Goal: Task Accomplishment & Management: Manage account settings

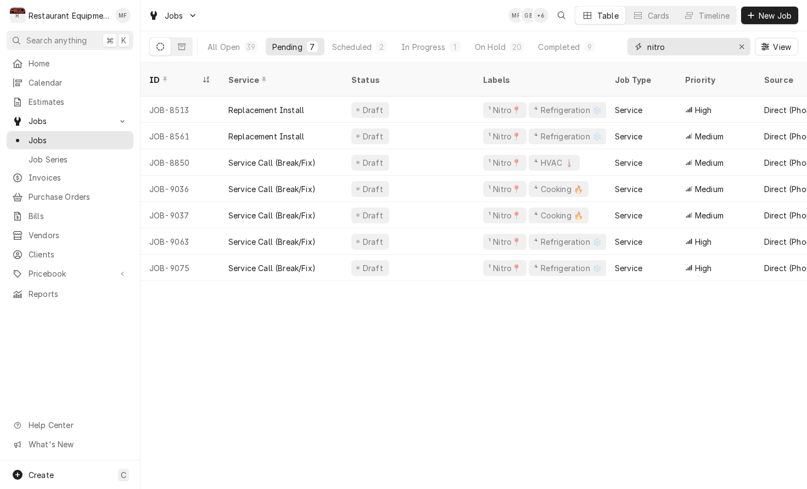
click at [682, 55] on input "nitro" at bounding box center [688, 47] width 82 height 18
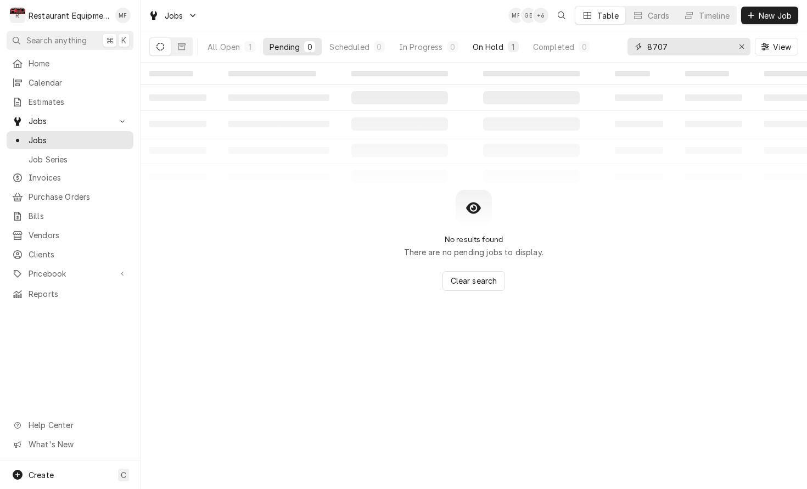
type input "8707"
click at [494, 48] on div "On Hold" at bounding box center [487, 47] width 31 height 12
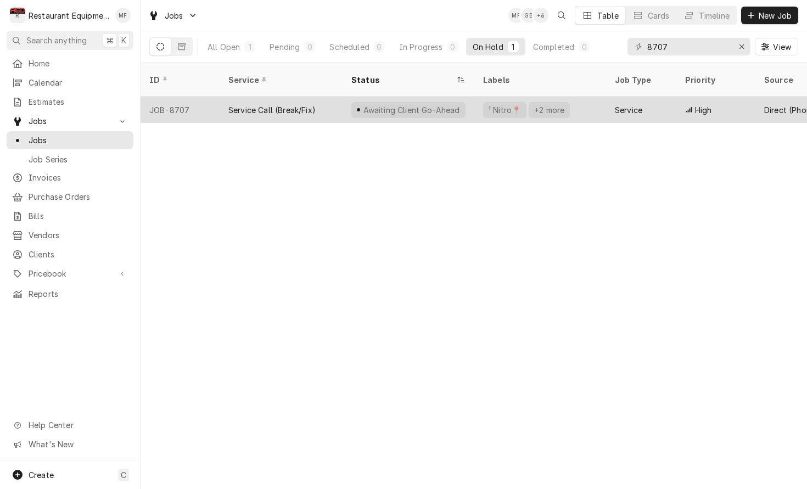
click at [585, 97] on div "¹ Nitro📍 +2 more" at bounding box center [540, 110] width 132 height 26
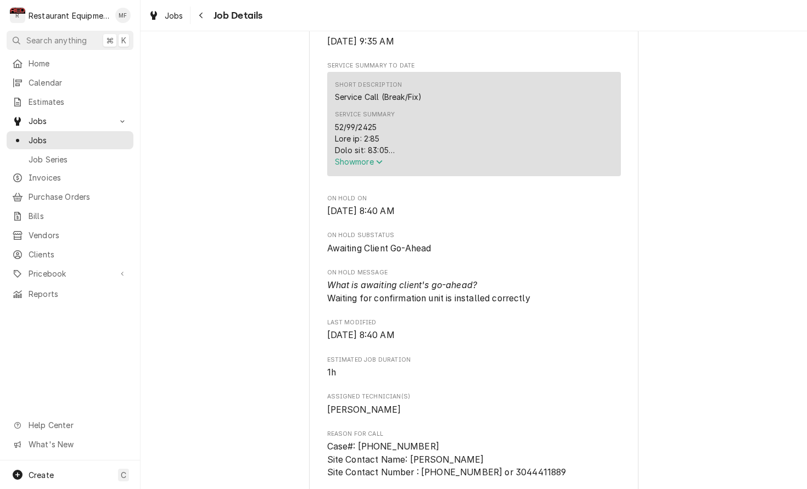
scroll to position [414, 0]
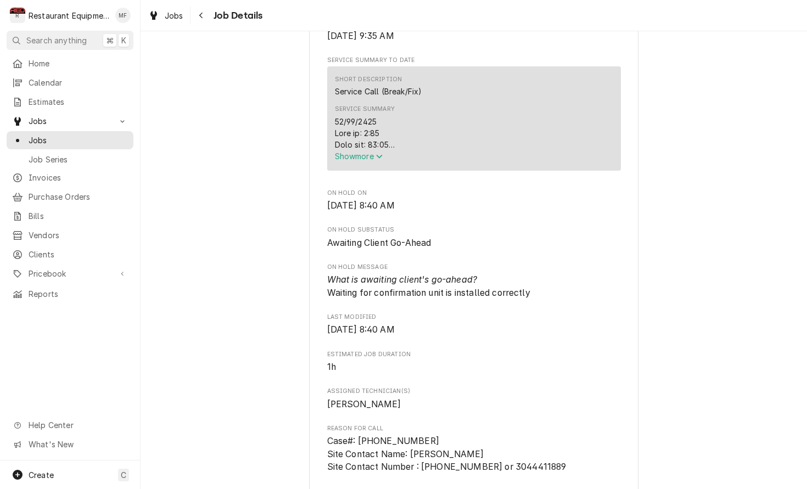
click at [477, 144] on div "Service Summary" at bounding box center [474, 133] width 278 height 35
click at [378, 160] on icon "Service Summary" at bounding box center [379, 157] width 7 height 8
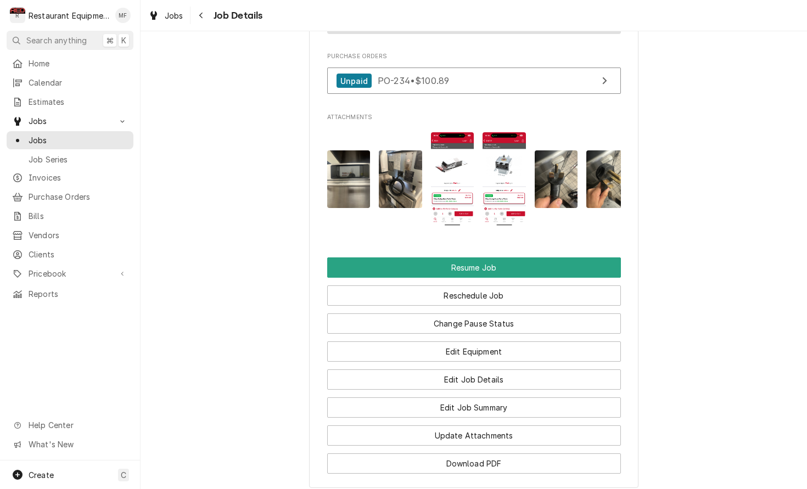
scroll to position [1935, 0]
click at [452, 165] on img "Attachments" at bounding box center [452, 179] width 43 height 94
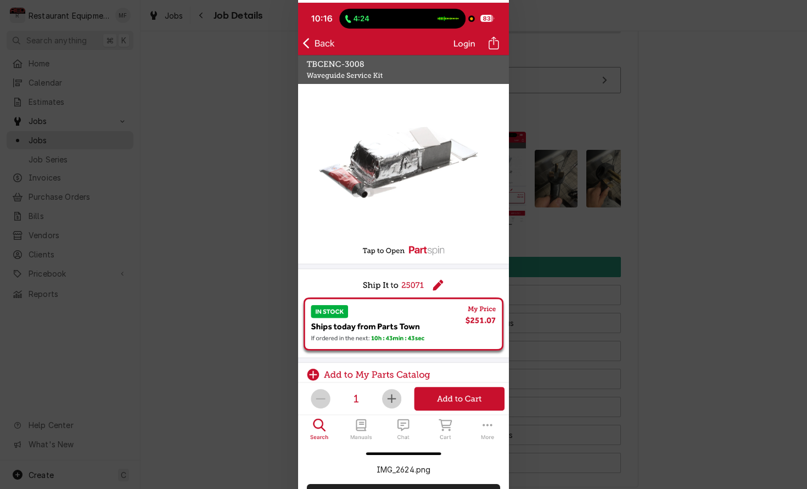
click at [566, 176] on div at bounding box center [403, 244] width 807 height 489
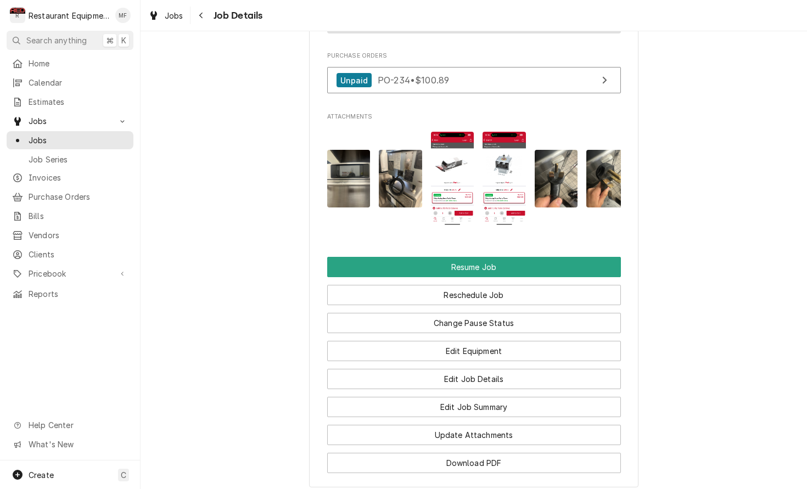
click at [511, 170] on img "Attachments" at bounding box center [503, 179] width 43 height 94
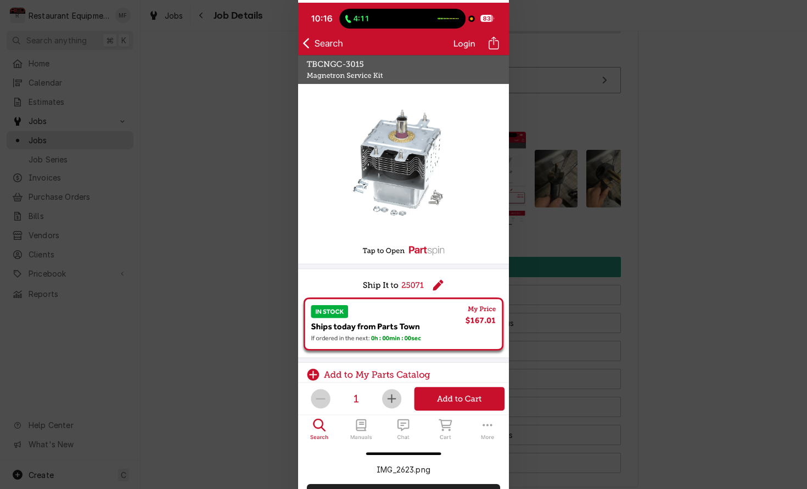
click at [549, 173] on div at bounding box center [403, 244] width 807 height 489
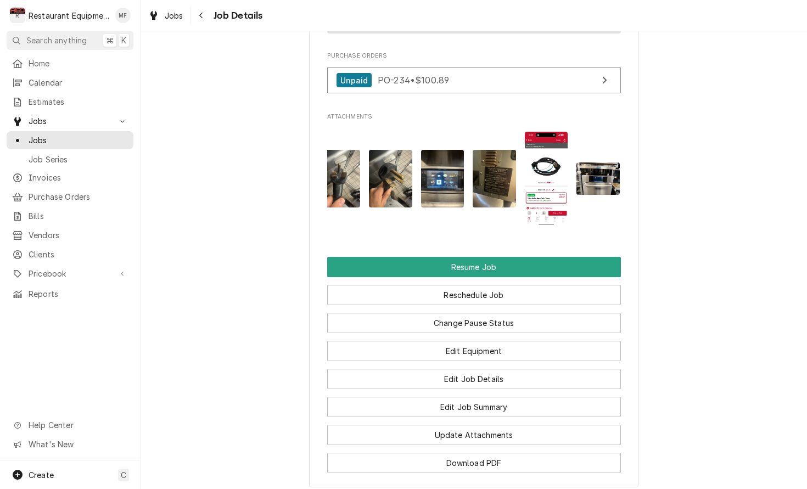
scroll to position [0, 216]
click at [550, 170] on img "Attachments" at bounding box center [547, 179] width 43 height 94
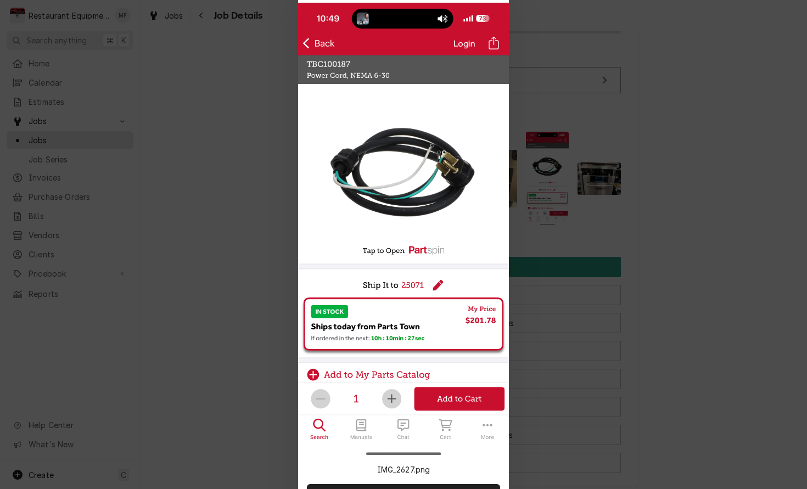
click at [550, 170] on div at bounding box center [403, 244] width 807 height 489
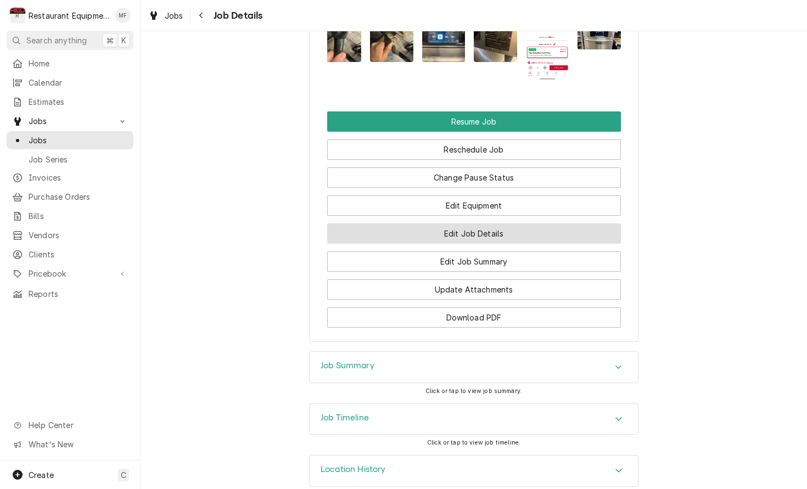
scroll to position [2080, 0]
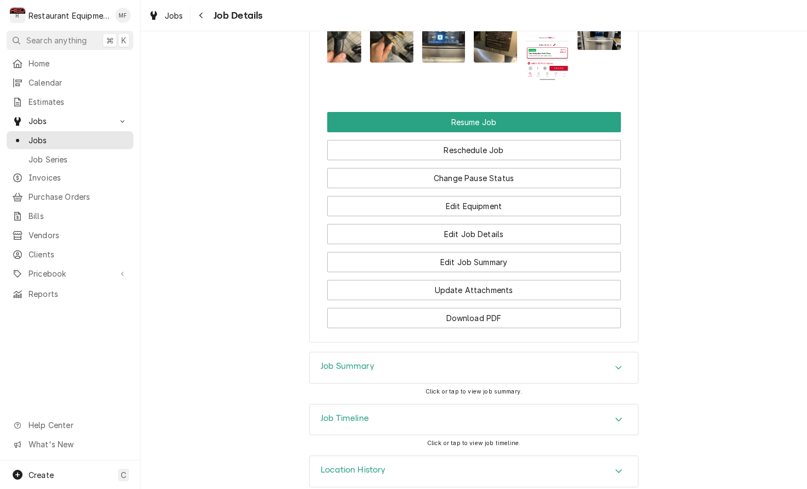
click at [608, 353] on div "Job Summary" at bounding box center [473, 367] width 328 height 31
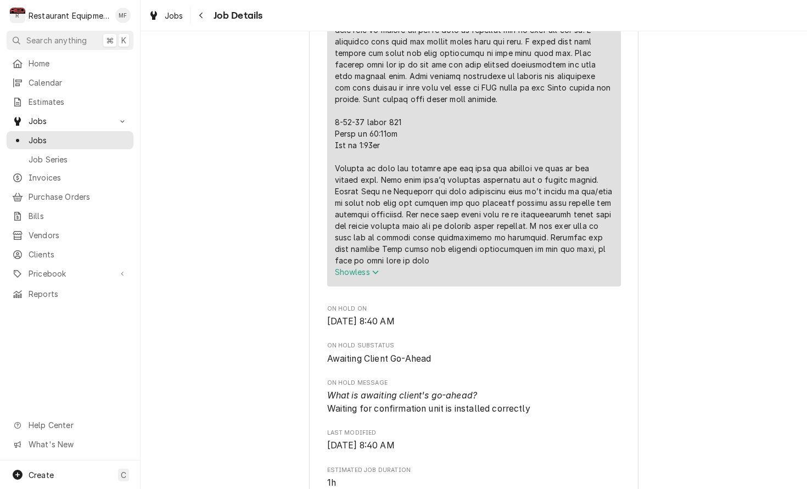
scroll to position [701, 0]
click at [201, 18] on icon "Navigate back" at bounding box center [201, 16] width 5 height 8
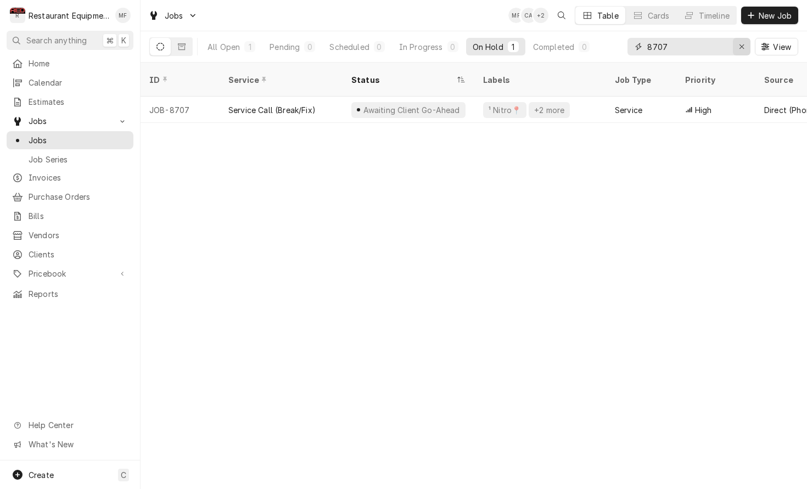
click at [737, 46] on div "Erase input" at bounding box center [741, 46] width 11 height 11
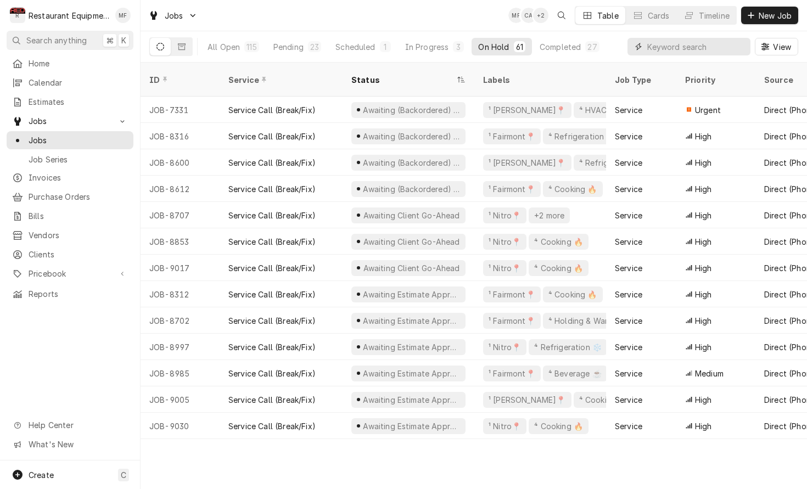
click at [709, 49] on input "Dynamic Content Wrapper" at bounding box center [696, 47] width 98 height 18
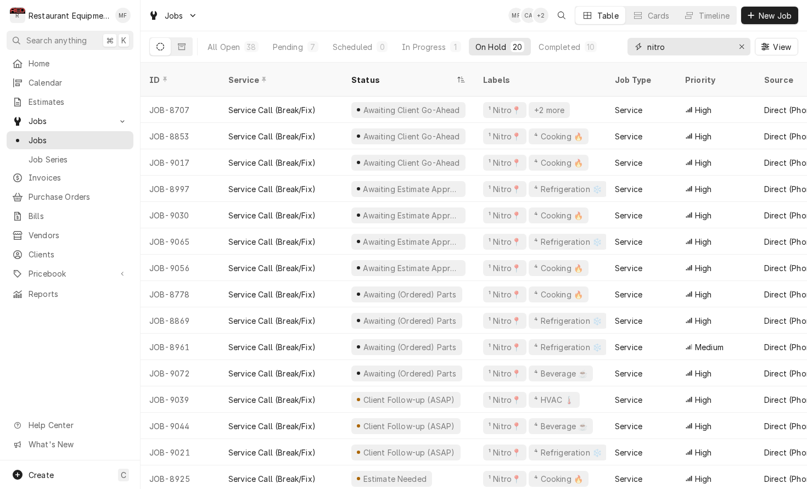
type input "nitro"
click at [295, 14] on div "Jobs MF CA + 2 Table Cards Timeline New Job" at bounding box center [473, 15] width 666 height 31
click at [557, 48] on div "Completed" at bounding box center [558, 47] width 41 height 12
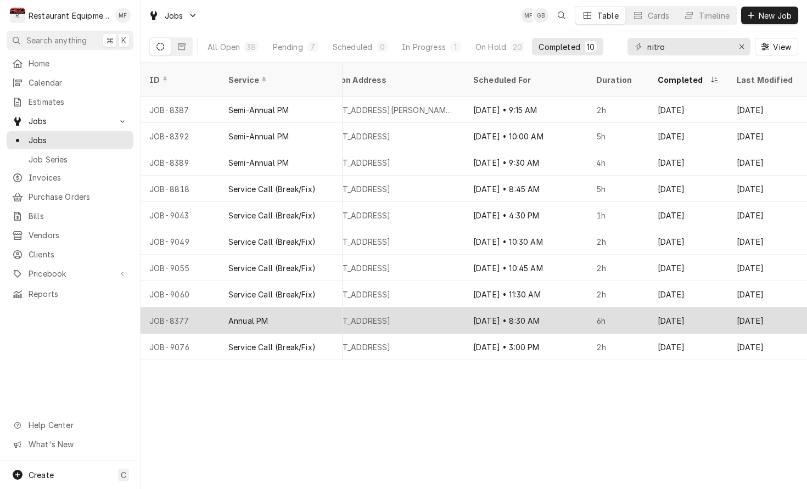
scroll to position [0, 1033]
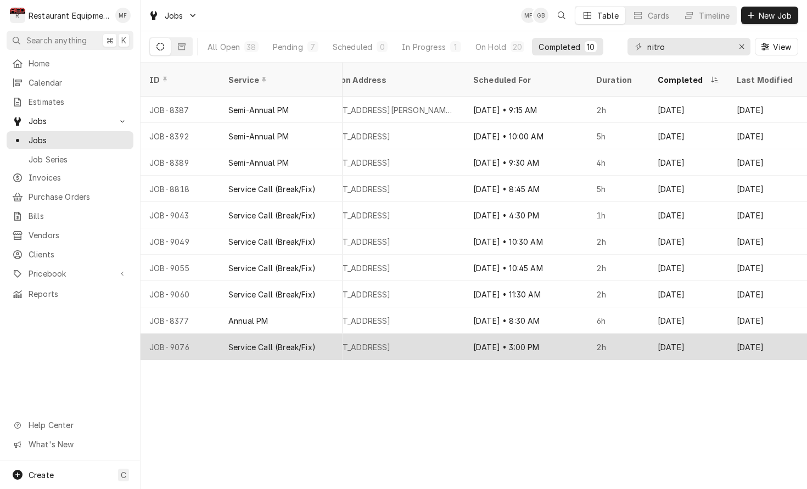
click at [626, 334] on div "2h" at bounding box center [617, 347] width 61 height 26
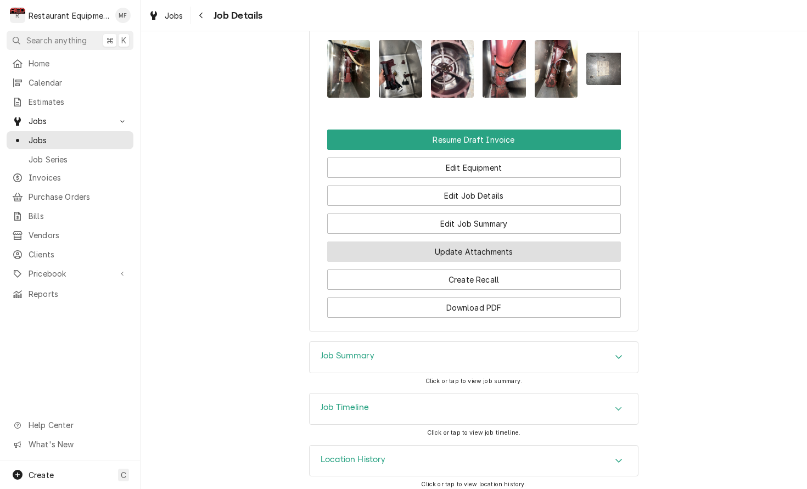
scroll to position [1032, 0]
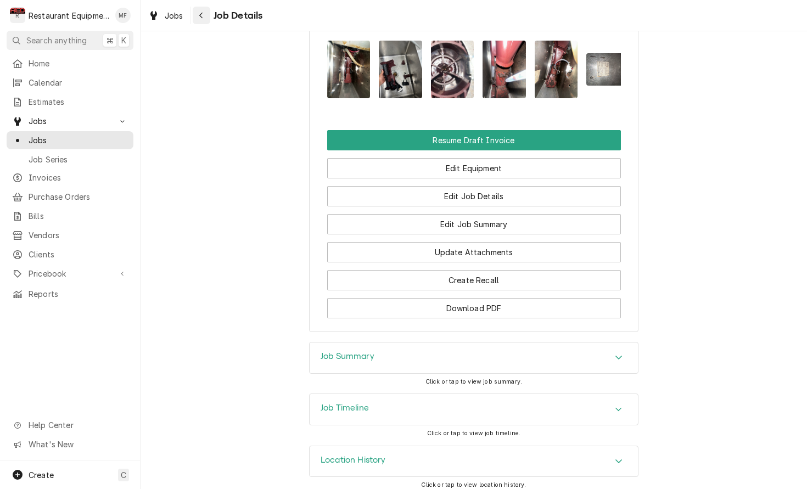
click at [201, 15] on icon "Navigate back" at bounding box center [201, 16] width 5 height 8
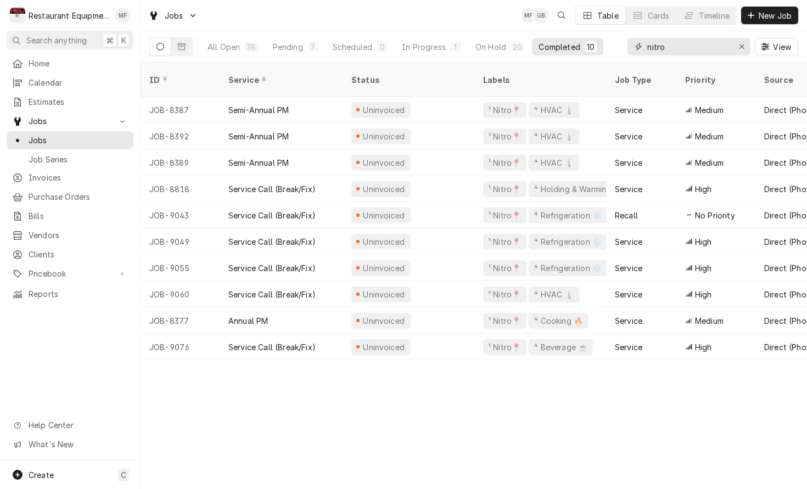
click at [708, 44] on input "nitro" at bounding box center [688, 47] width 82 height 18
click at [286, 51] on div "Pending" at bounding box center [288, 47] width 30 height 12
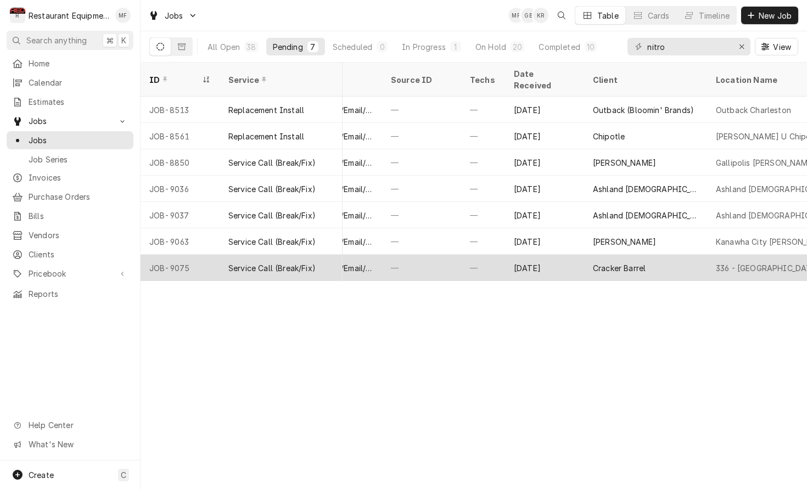
scroll to position [0, 492]
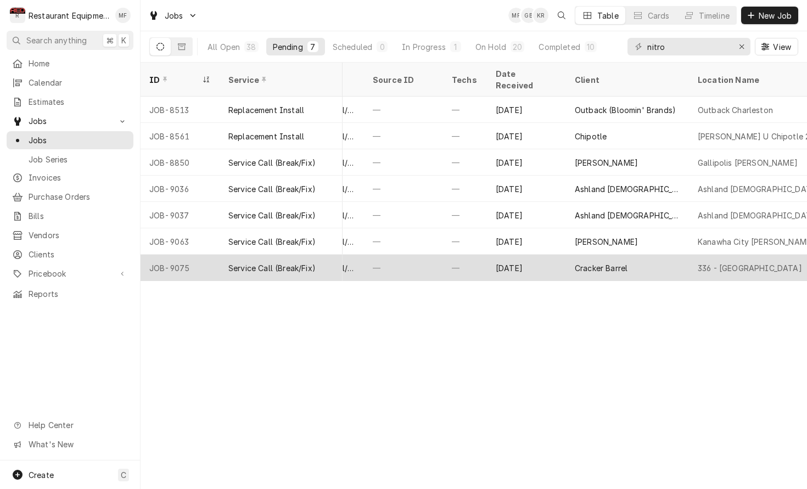
click at [587, 262] on div "Cracker Barrel" at bounding box center [600, 268] width 53 height 12
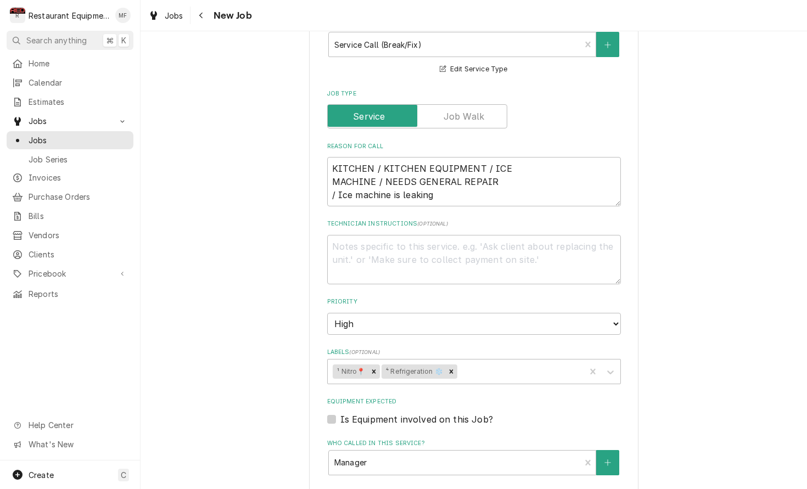
scroll to position [430, 0]
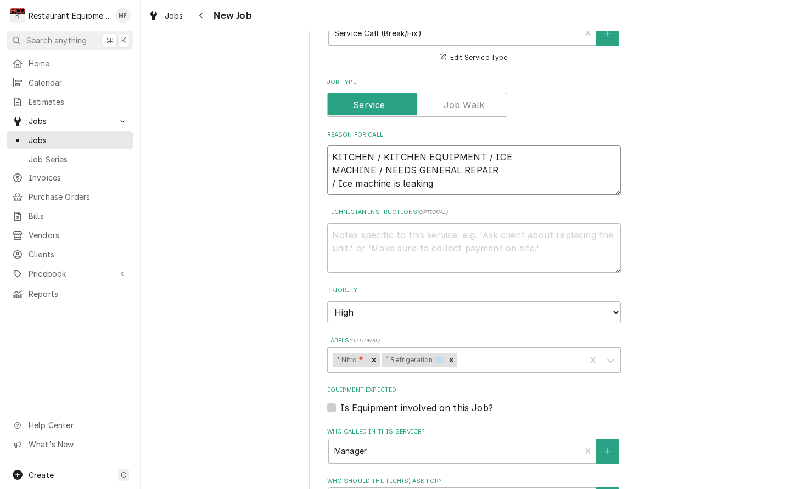
click at [514, 168] on textarea "KITCHEN / KITCHEN EQUIPMENT / ICE MACHINE / NEEDS GENERAL REPAIR / Ice machine …" at bounding box center [474, 169] width 294 height 49
type textarea "x"
type textarea "KITCHEN / KITCHEN EQUIPMENT / ICE MACHINE / NEEDS GENERAL REPAIR / Ice machine …"
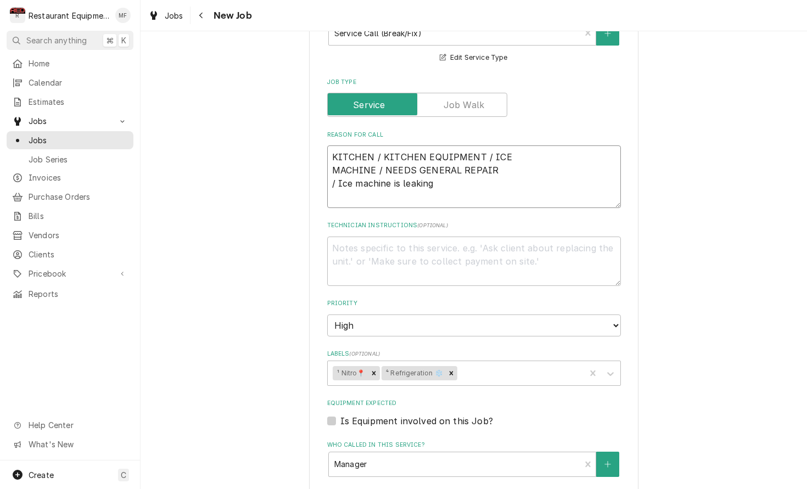
type textarea "x"
type textarea "KITCHEN / KITCHEN EQUIPMENT / ICE MACHINE / NEEDS GENERAL REPAIR / Ice machine …"
type textarea "x"
type textarea "KITCHEN / KITCHEN EQUIPMENT / ICE MACHINE / NEEDS GENERAL REPAIR / Ice machine …"
type textarea "x"
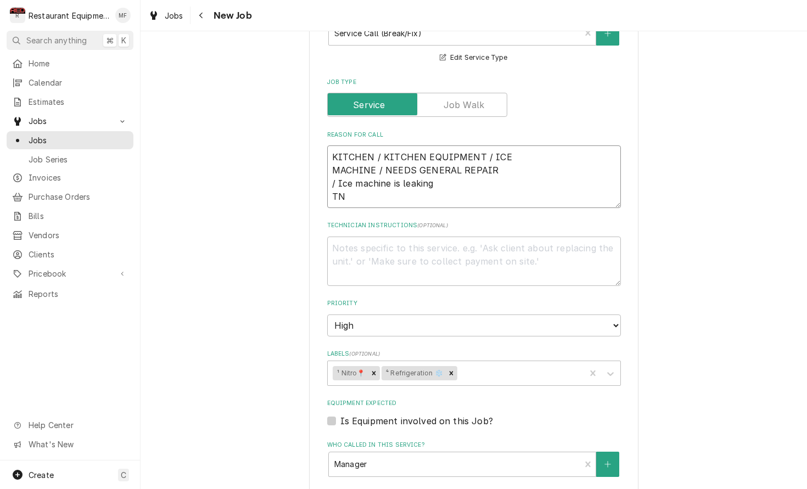
type textarea "KITCHEN / KITCHEN EQUIPMENT / ICE MACHINE / NEEDS GENERAL REPAIR / Ice machine …"
type textarea "x"
type textarea "KITCHEN / KITCHEN EQUIPMENT / ICE MACHINE / NEEDS GENERAL REPAIR / Ice machine …"
type textarea "x"
type textarea "KITCHEN / KITCHEN EQUIPMENT / ICE MACHINE / NEEDS GENERAL REPAIR / Ice machine …"
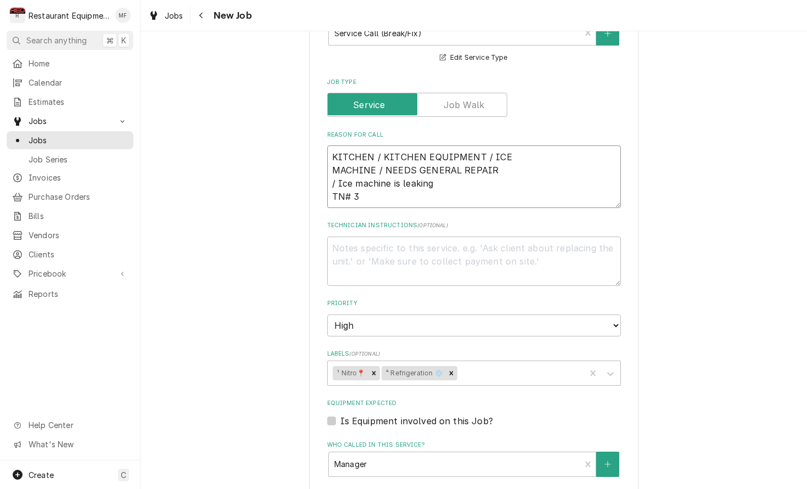
type textarea "x"
type textarea "KITCHEN / KITCHEN EQUIPMENT / ICE MACHINE / NEEDS GENERAL REPAIR / Ice machine …"
type textarea "x"
type textarea "KITCHEN / KITCHEN EQUIPMENT / ICE MACHINE / NEEDS GENERAL REPAIR / Ice machine …"
type textarea "x"
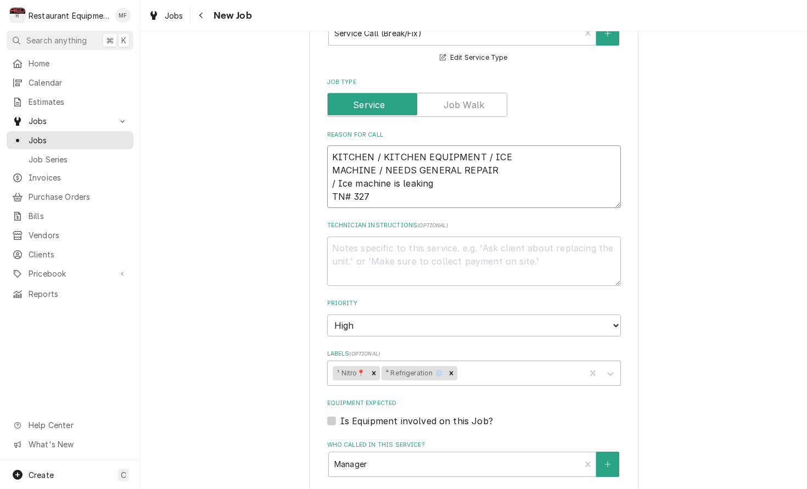
type textarea "KITCHEN / KITCHEN EQUIPMENT / ICE MACHINE / NEEDS GENERAL REPAIR / Ice machine …"
type textarea "x"
type textarea "KITCHEN / KITCHEN EQUIPMENT / ICE MACHINE / NEEDS GENERAL REPAIR / Ice machine …"
type textarea "x"
type textarea "KITCHEN / KITCHEN EQUIPMENT / ICE MACHINE / NEEDS GENERAL REPAIR / Ice machine …"
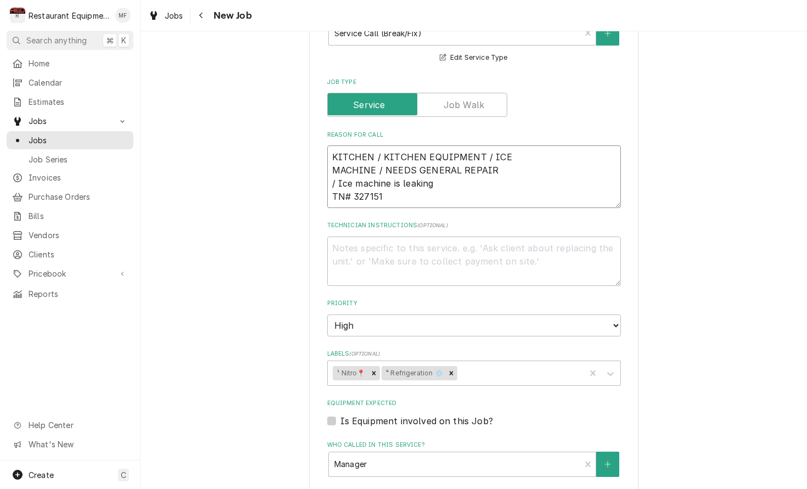
type textarea "x"
type textarea "KITCHEN / KITCHEN EQUIPMENT / ICE MACHINE / NEEDS GENERAL REPAIR / Ice machine …"
type textarea "x"
type textarea "KITCHEN / KITCHEN EQUIPMENT / ICE MACHINE / NEEDS GENERAL REPAIR / Ice machine …"
type textarea "x"
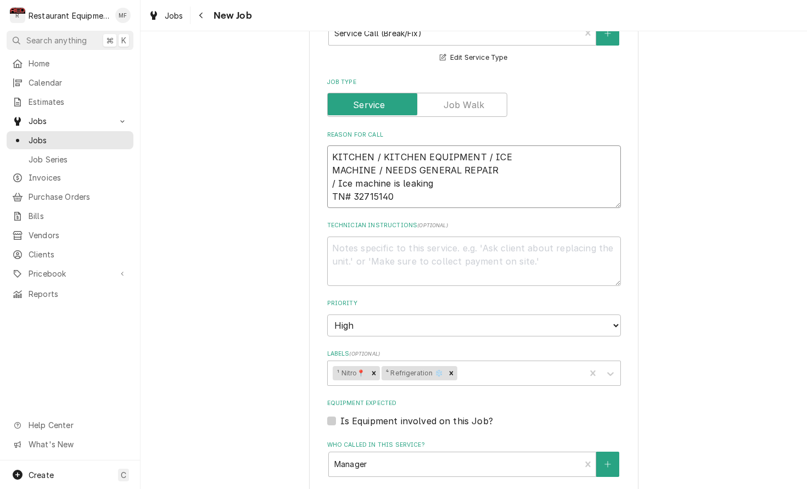
type textarea "KITCHEN / KITCHEN EQUIPMENT / ICE MACHINE / NEEDS GENERAL REPAIR / Ice machine …"
type textarea "x"
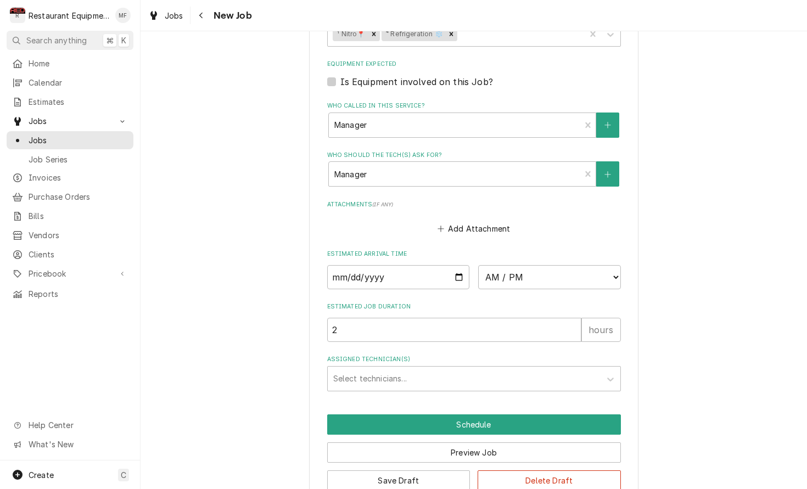
scroll to position [0, 0]
type textarea "KITCHEN / KITCHEN EQUIPMENT / ICE MACHINE / NEEDS GENERAL REPAIR / Ice machine …"
click at [444, 470] on button "Save Draft" at bounding box center [398, 480] width 143 height 20
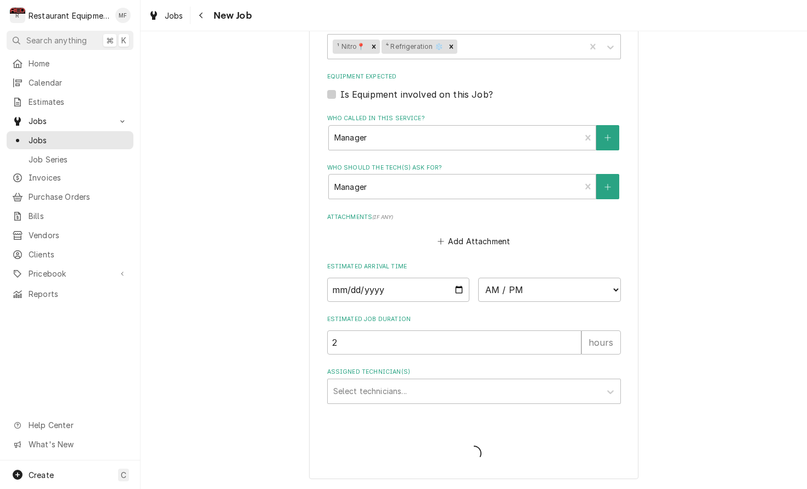
scroll to position [731, 0]
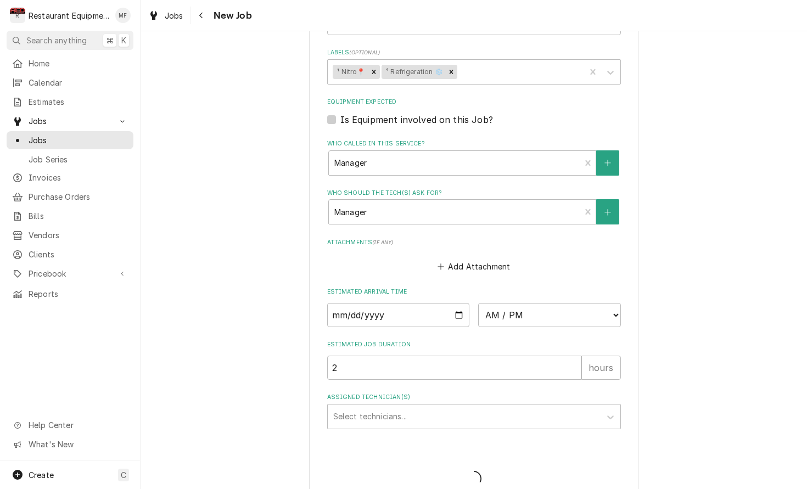
type textarea "x"
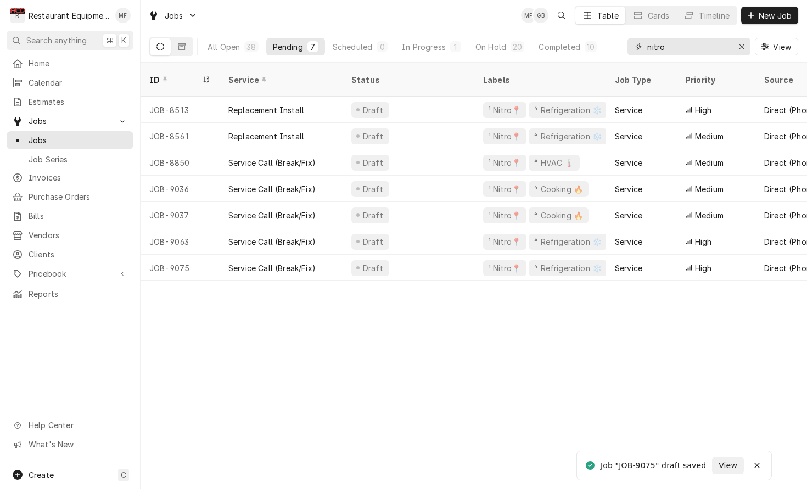
click at [700, 41] on input "nitro" at bounding box center [688, 47] width 82 height 18
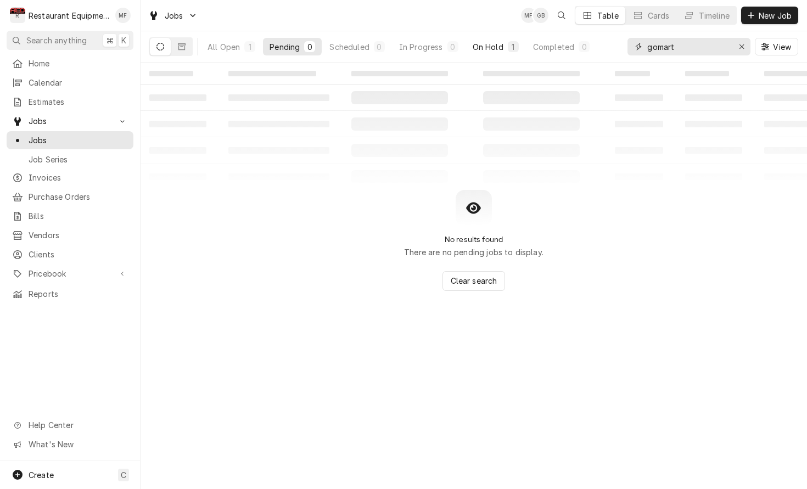
scroll to position [0, 1]
click at [491, 47] on div "On Hold" at bounding box center [487, 47] width 31 height 12
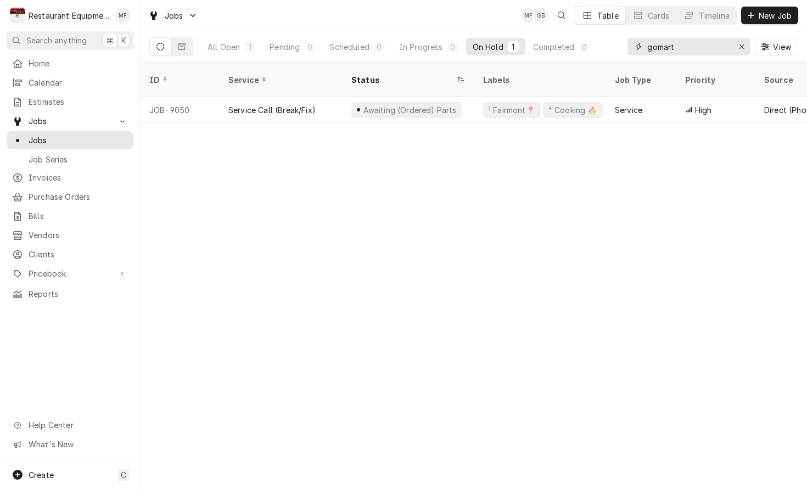
click at [684, 53] on input "gomart" at bounding box center [688, 47] width 82 height 18
click at [685, 52] on input "gomart" at bounding box center [688, 47] width 82 height 18
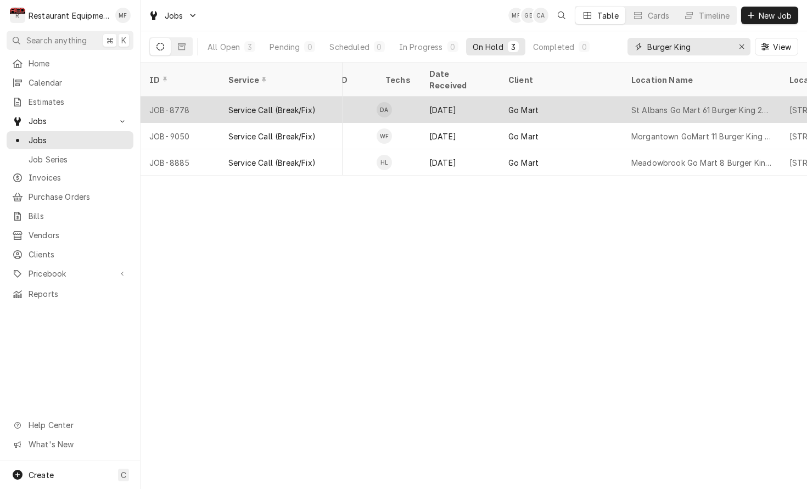
scroll to position [0, 562]
type input "Burger King"
click at [709, 105] on div "St Albans Go Mart 61 Burger King 26467" at bounding box center [697, 110] width 158 height 26
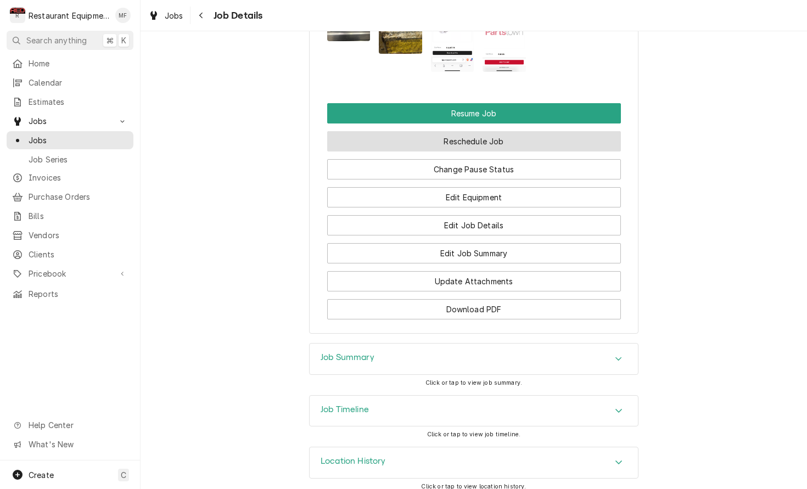
scroll to position [1387, 0]
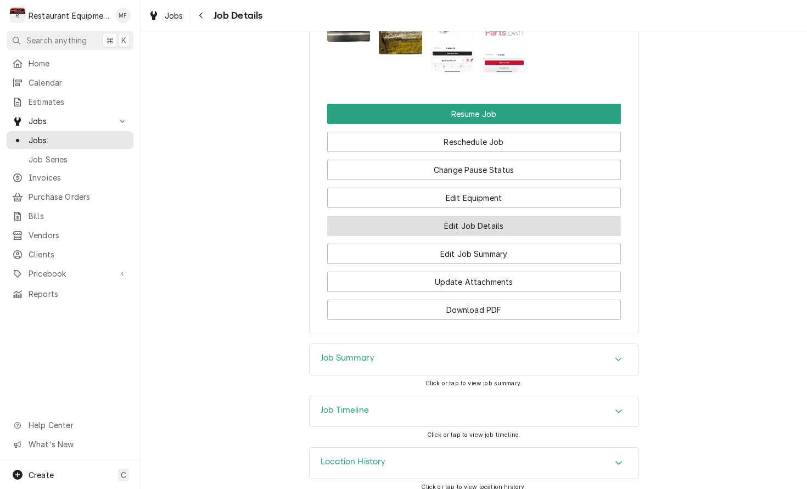
click at [528, 217] on button "Edit Job Details" at bounding box center [474, 226] width 294 height 20
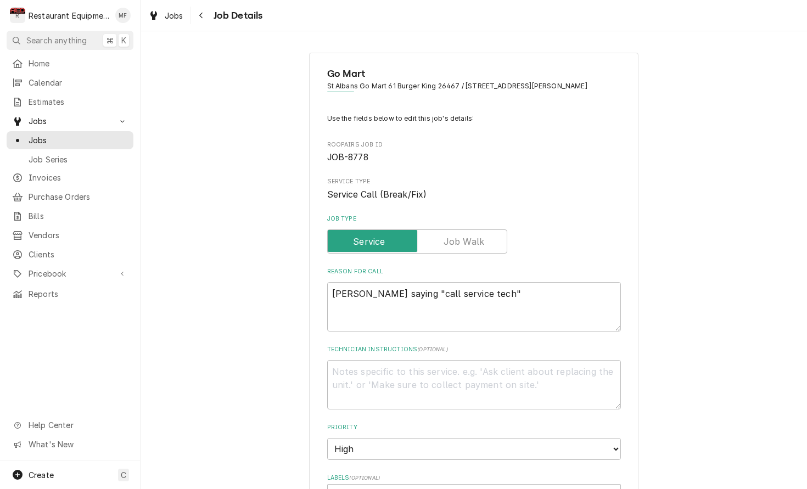
type textarea "x"
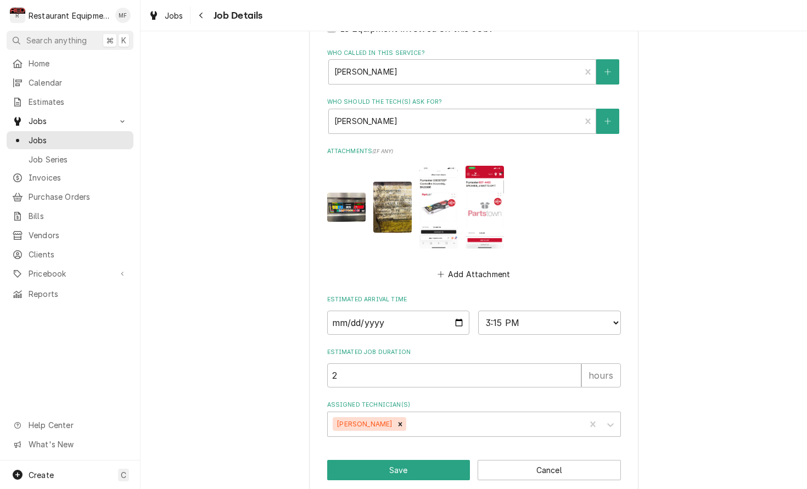
scroll to position [515, 0]
select select "08:30:00"
type textarea "x"
click at [439, 311] on input "2025-09-02" at bounding box center [398, 323] width 143 height 24
type input "2025-10-01"
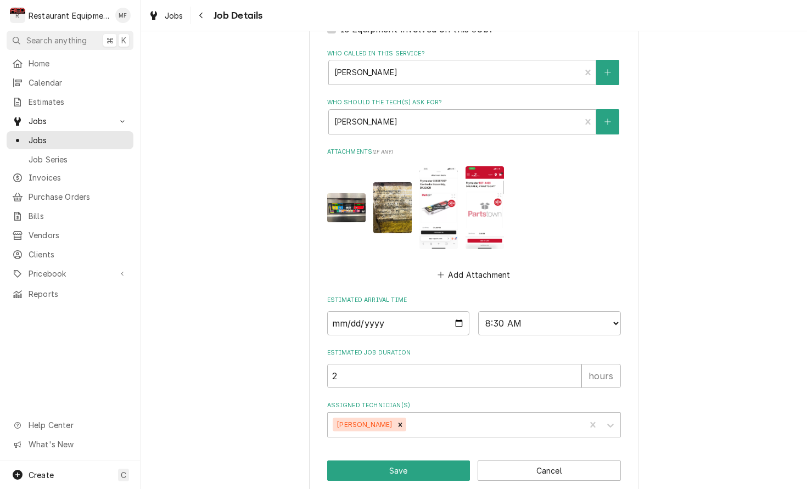
click at [433, 330] on div "Use the fields below to edit this job's details: Roopairs Job ID JOB-8778 Servi…" at bounding box center [474, 17] width 294 height 839
click at [398, 422] on icon "Remove Dakota Arthur" at bounding box center [400, 424] width 4 height 4
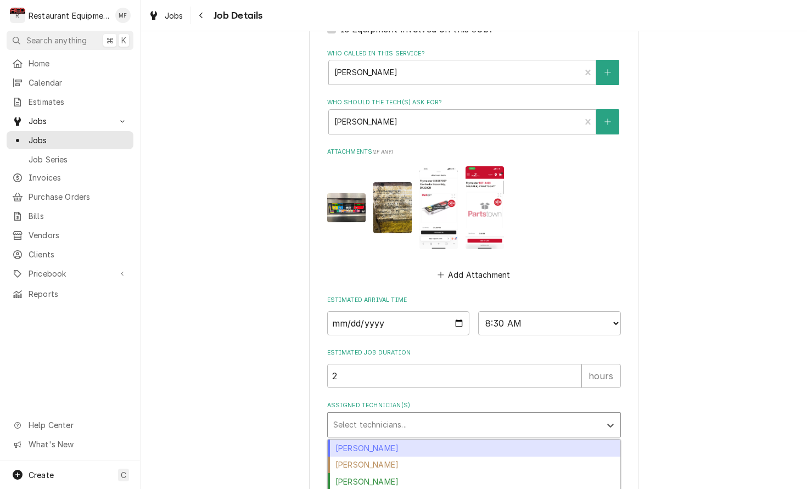
click at [427, 415] on div "Assigned Technician(s)" at bounding box center [464, 425] width 262 height 20
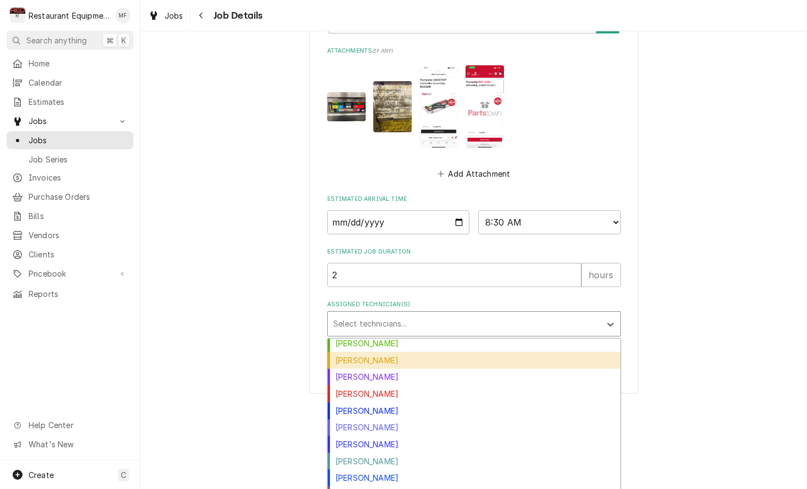
scroll to position [121, 0]
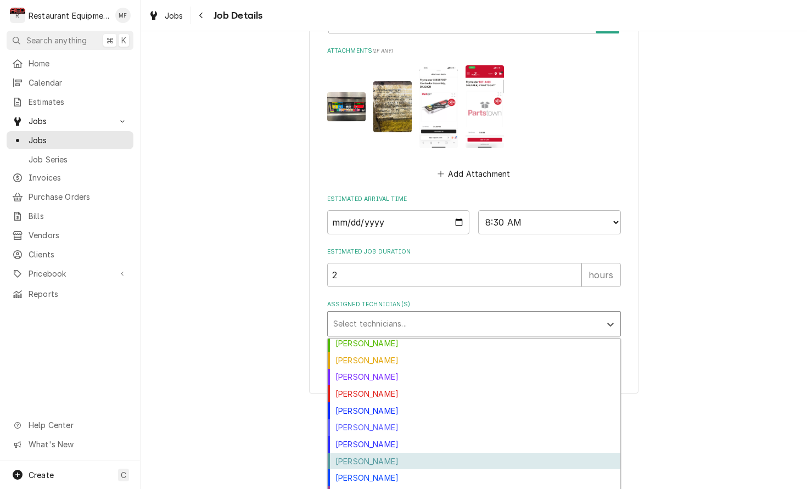
click at [460, 453] on div "Van Lucas" at bounding box center [474, 461] width 292 height 17
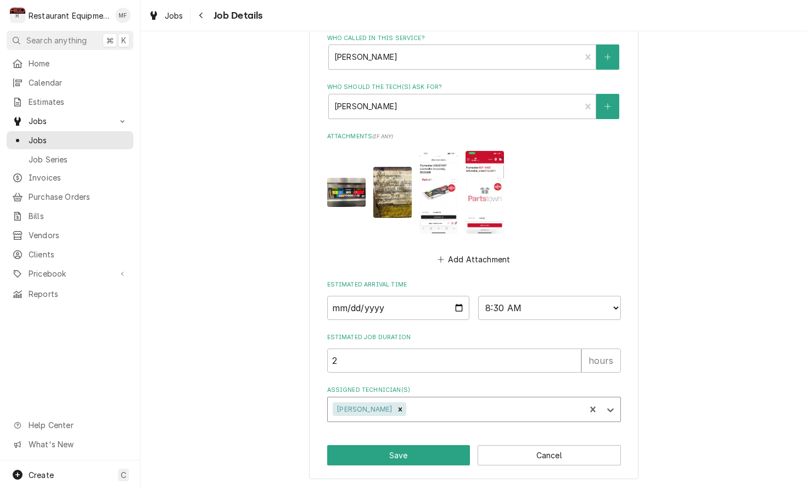
scroll to position [515, 0]
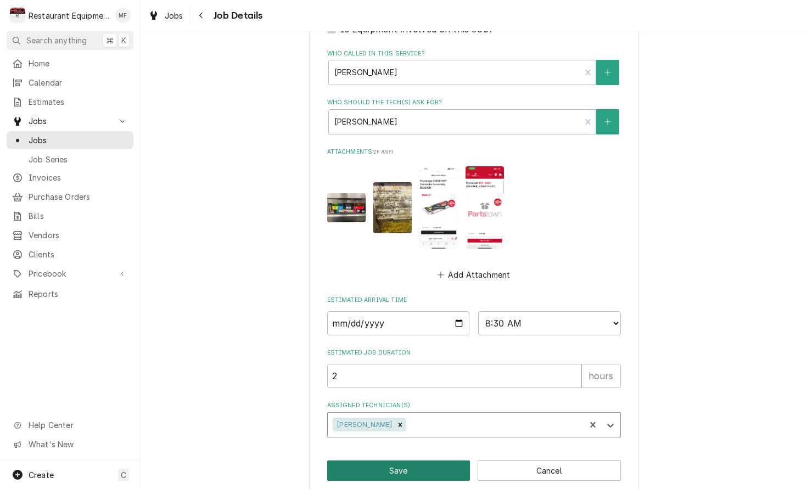
click at [433, 460] on button "Save" at bounding box center [398, 470] width 143 height 20
type textarea "x"
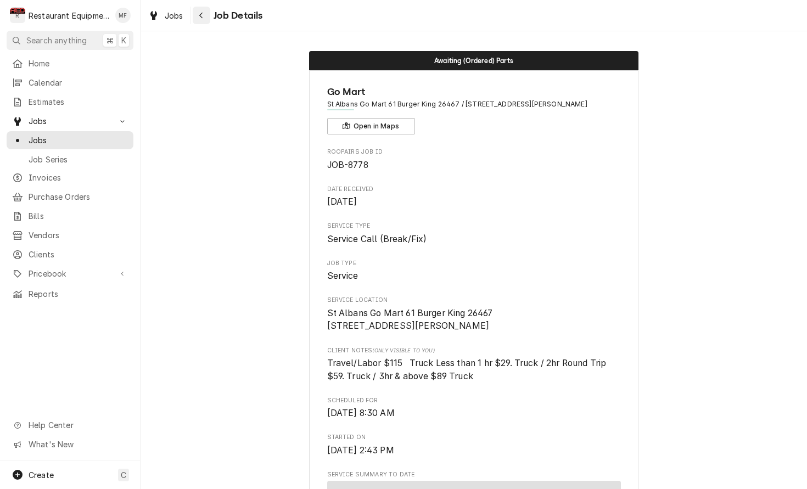
click at [200, 16] on icon "Navigate back" at bounding box center [201, 16] width 5 height 8
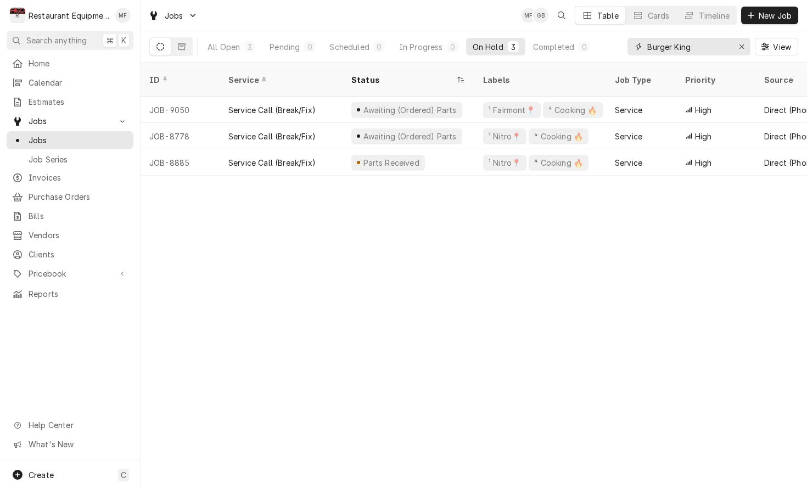
click at [710, 53] on input "Burger King" at bounding box center [688, 47] width 82 height 18
click at [709, 53] on input "Burger King" at bounding box center [688, 47] width 82 height 18
type input "B"
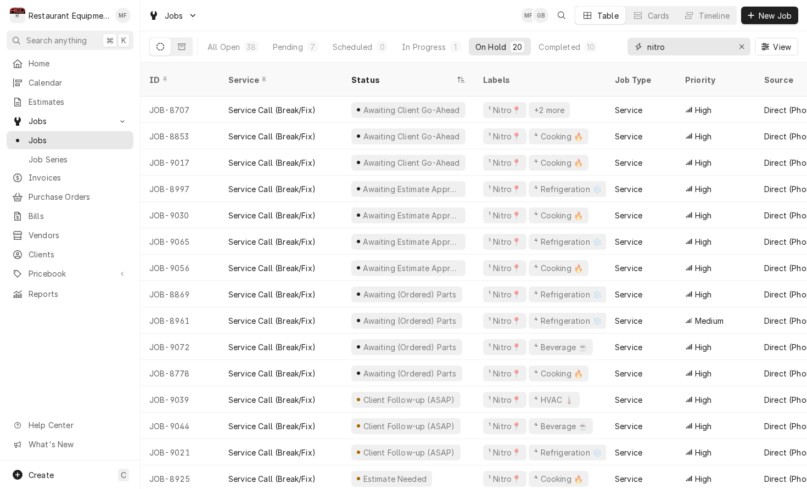
type input "nitro"
click at [740, 50] on icon "Erase input" at bounding box center [742, 47] width 6 height 8
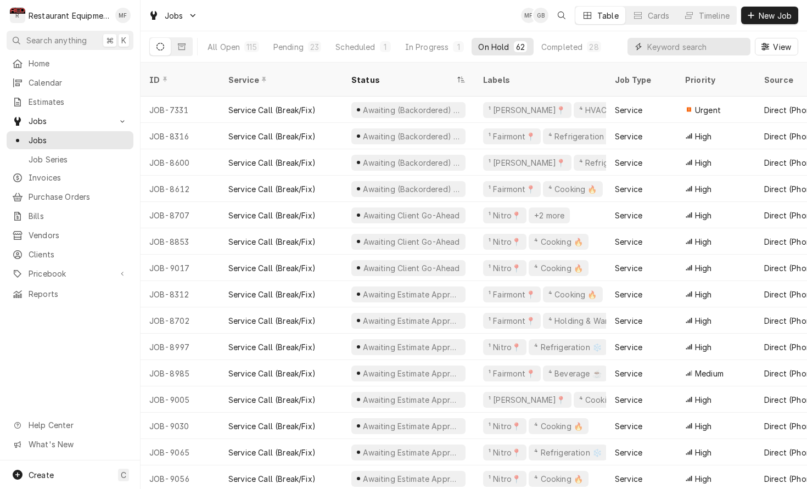
click at [659, 50] on input "Dynamic Content Wrapper" at bounding box center [696, 47] width 98 height 18
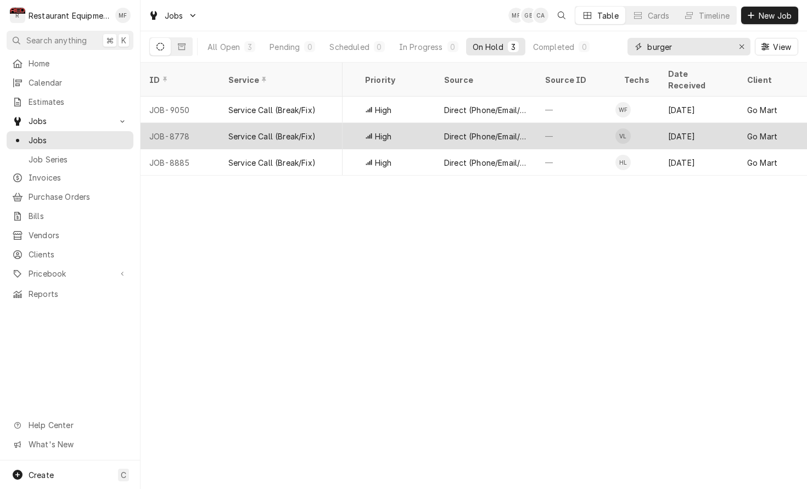
scroll to position [0, 322]
type input "burger"
click at [686, 129] on div "[DATE]" at bounding box center [696, 136] width 79 height 26
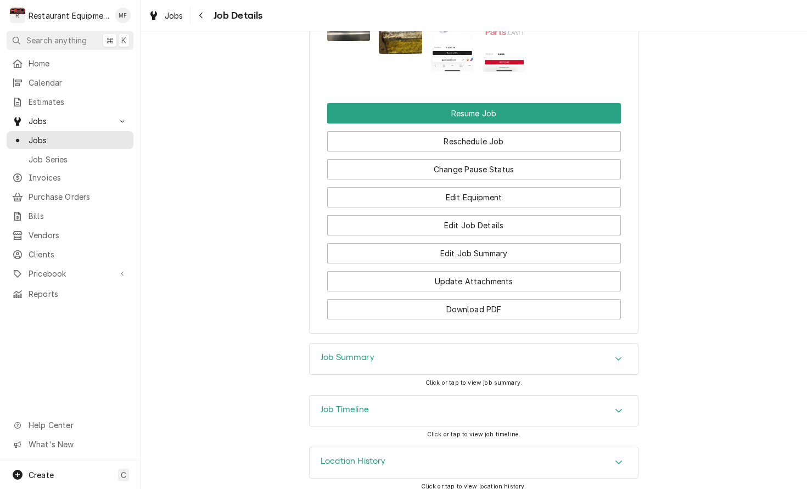
scroll to position [1387, 0]
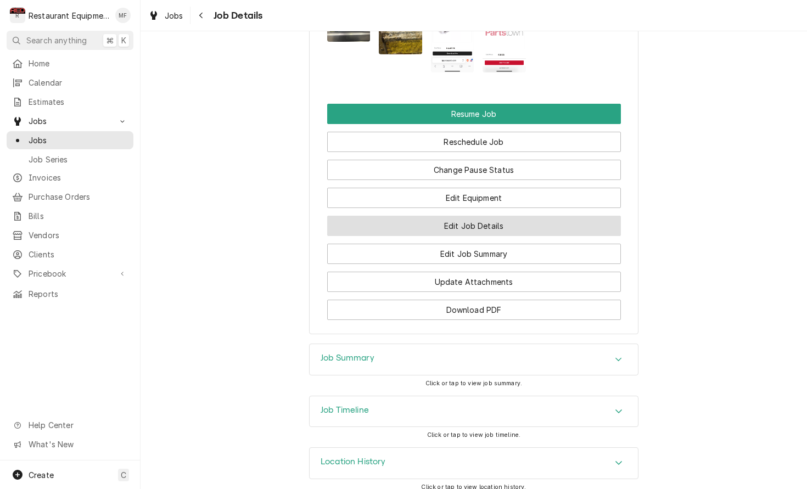
click at [546, 217] on button "Edit Job Details" at bounding box center [474, 226] width 294 height 20
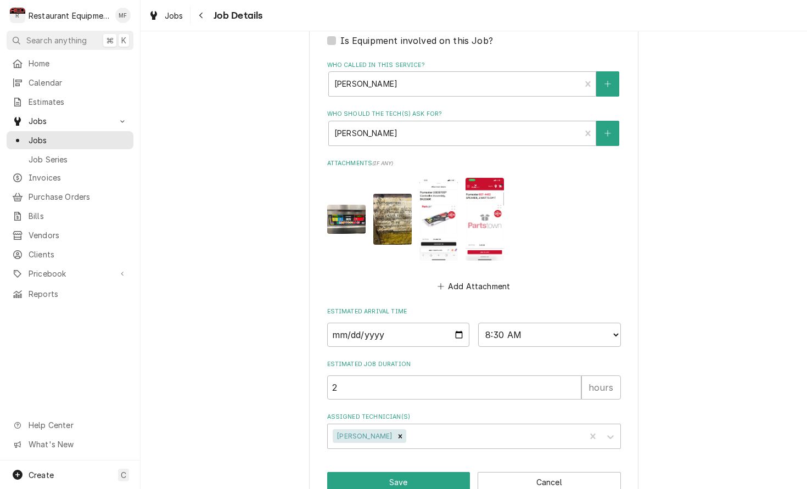
scroll to position [515, 0]
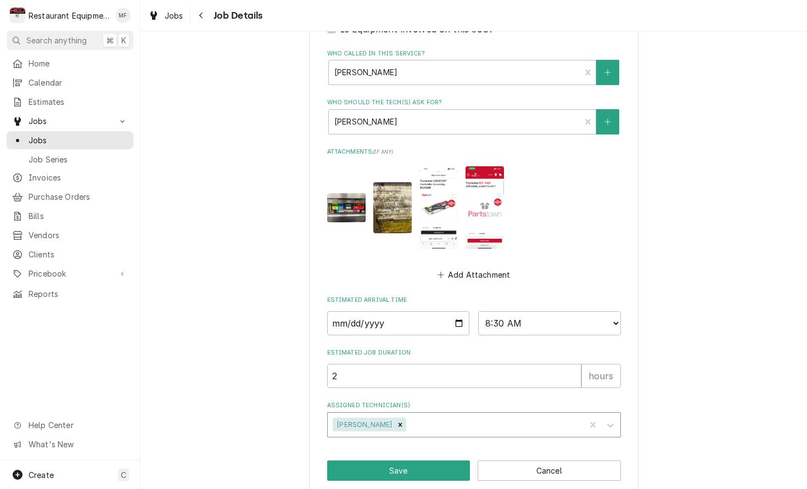
drag, startPoint x: 379, startPoint y: 410, endPoint x: 386, endPoint y: 399, distance: 12.9
click at [398, 422] on icon "Remove Van Lucas" at bounding box center [400, 424] width 4 height 4
click at [409, 415] on div "Assigned Technician(s)" at bounding box center [464, 425] width 262 height 20
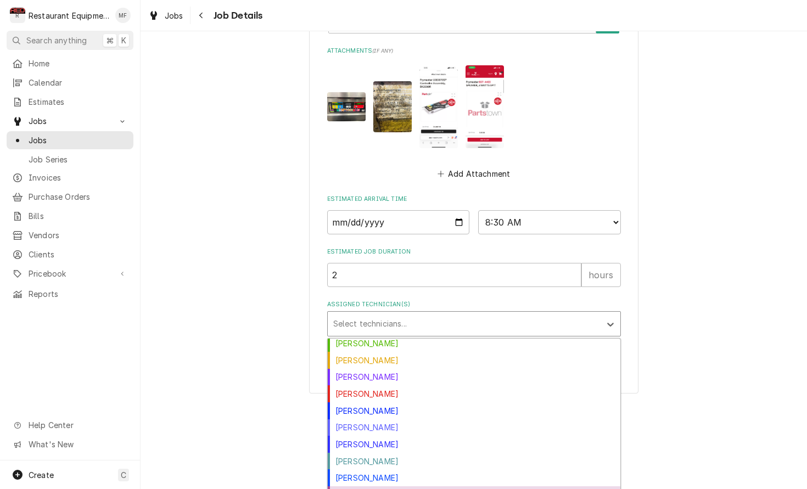
scroll to position [0, 0]
click at [466, 486] on div "[PERSON_NAME]" at bounding box center [474, 494] width 292 height 17
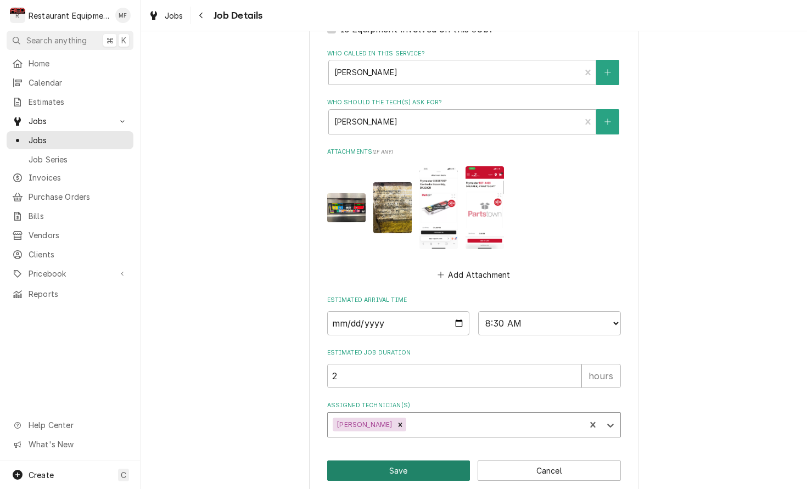
click at [445, 460] on button "Save" at bounding box center [398, 470] width 143 height 20
type textarea "x"
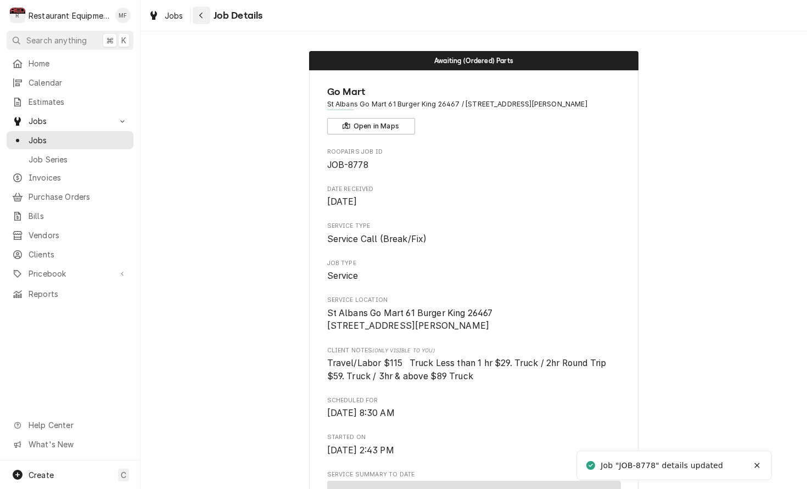
click at [204, 13] on div "Navigate back" at bounding box center [201, 15] width 11 height 11
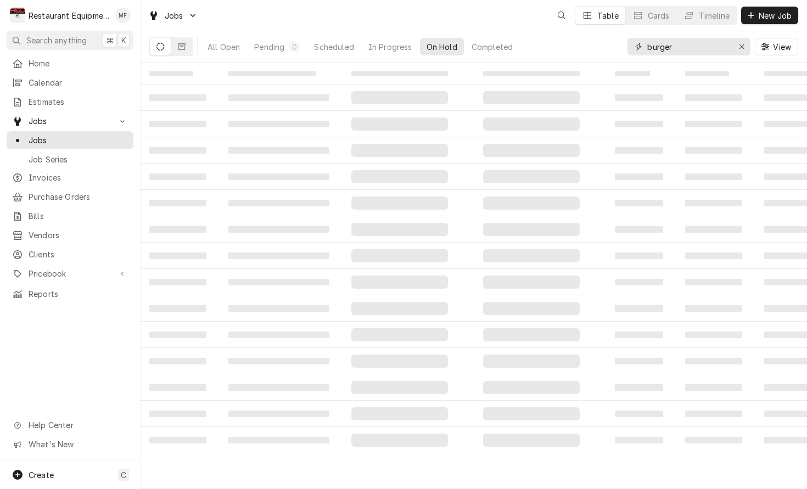
click at [663, 47] on input "burger" at bounding box center [688, 47] width 82 height 18
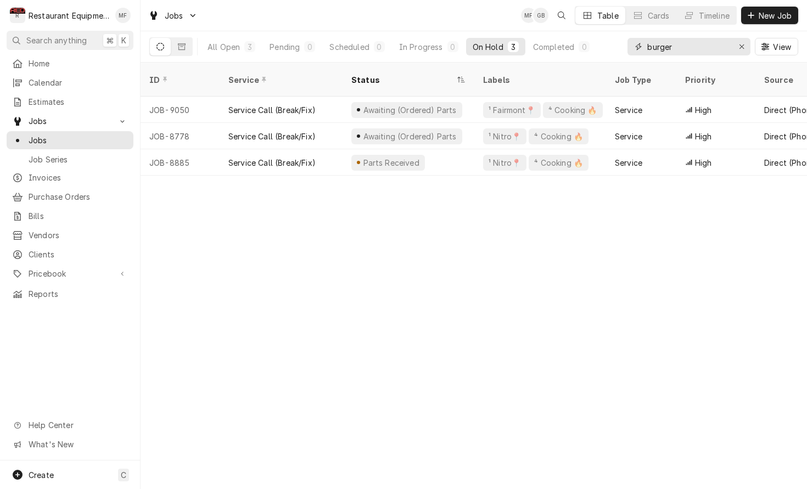
click at [667, 47] on input "burger" at bounding box center [688, 47] width 82 height 18
click at [679, 48] on input "burger" at bounding box center [688, 47] width 82 height 18
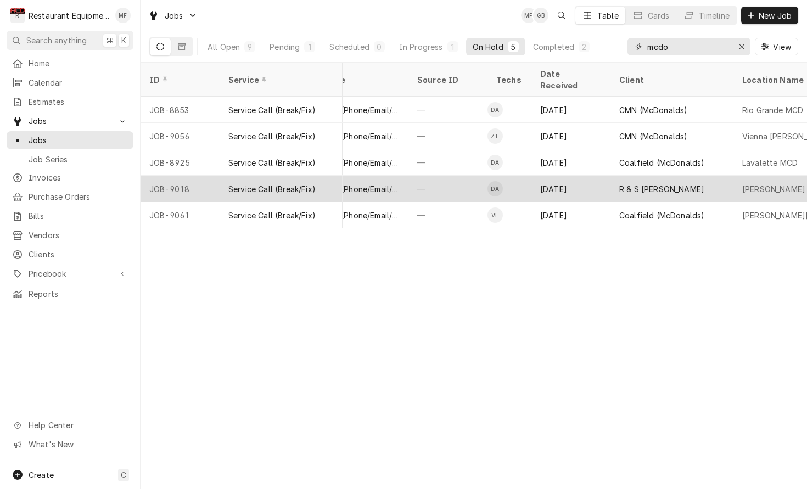
scroll to position [0, 453]
type input "mcdo"
click at [742, 183] on div "[PERSON_NAME] [PERSON_NAME]" at bounding box center [800, 189] width 128 height 12
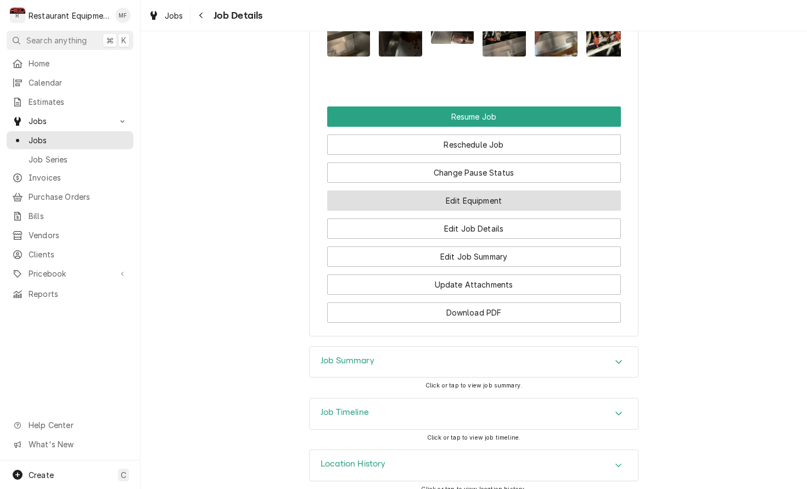
scroll to position [1423, 0]
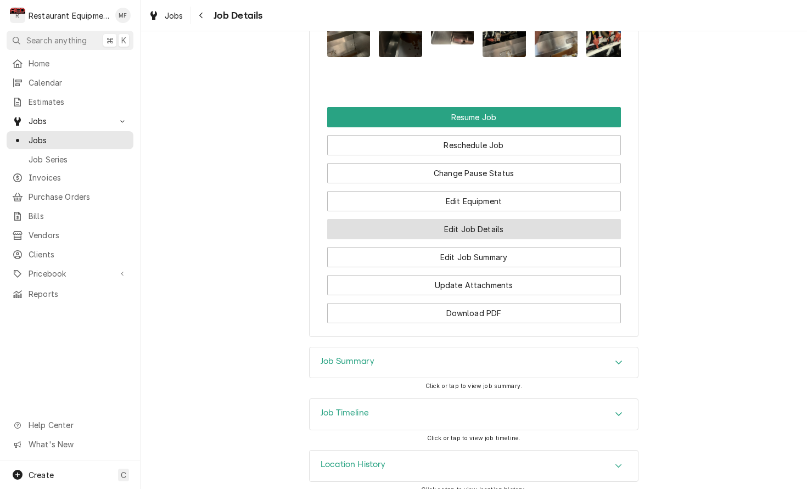
click at [551, 219] on button "Edit Job Details" at bounding box center [474, 229] width 294 height 20
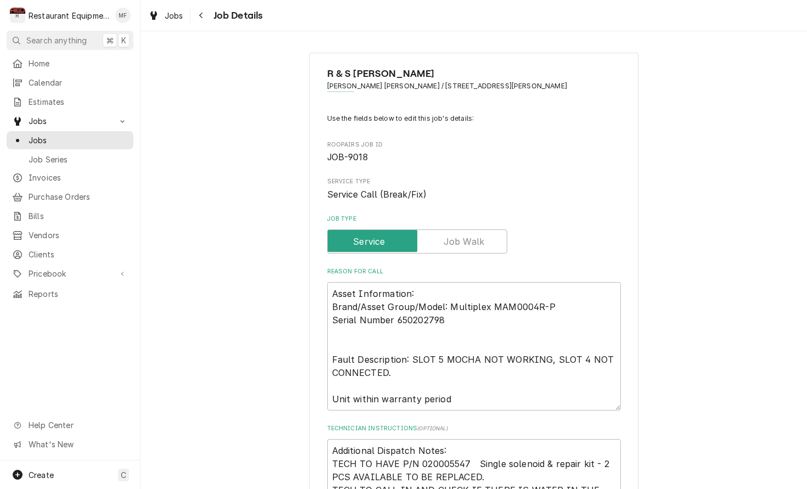
type textarea "x"
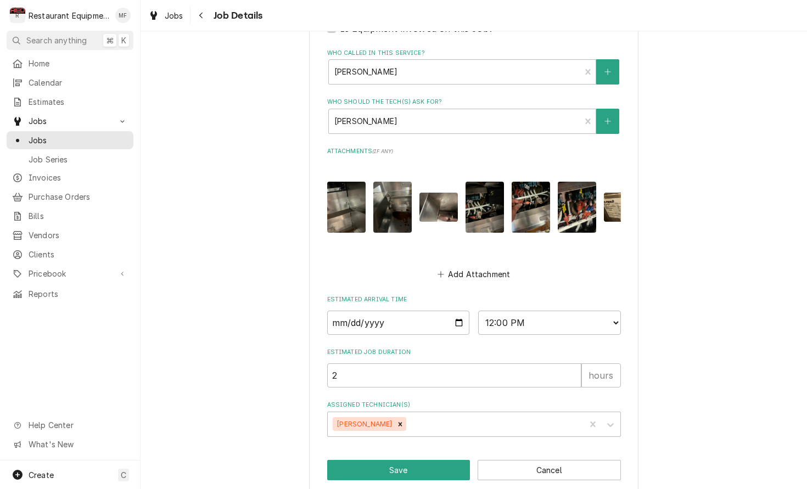
scroll to position [621, 0]
click at [454, 311] on input "2025-09-26" at bounding box center [398, 323] width 143 height 24
type input "2025-10-01"
type textarea "x"
select select "08:30:00"
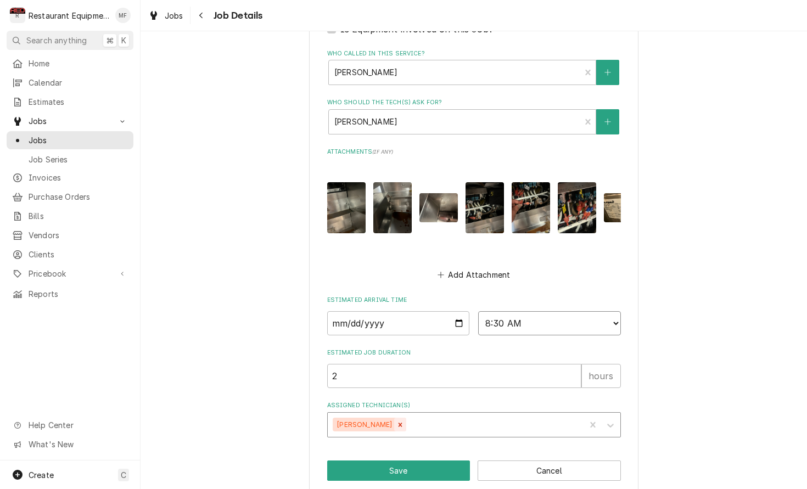
click at [396, 421] on icon "Remove Dakota Arthur" at bounding box center [400, 425] width 8 height 8
click at [391, 419] on div "Select technicians..." at bounding box center [464, 425] width 262 height 12
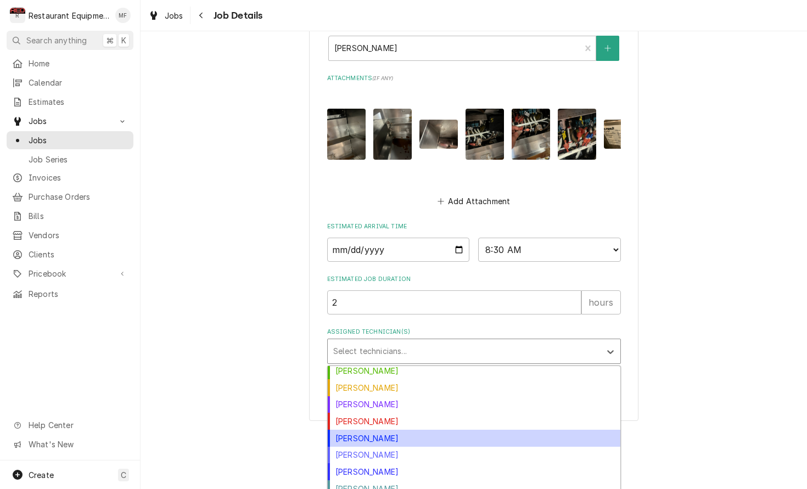
scroll to position [121, 0]
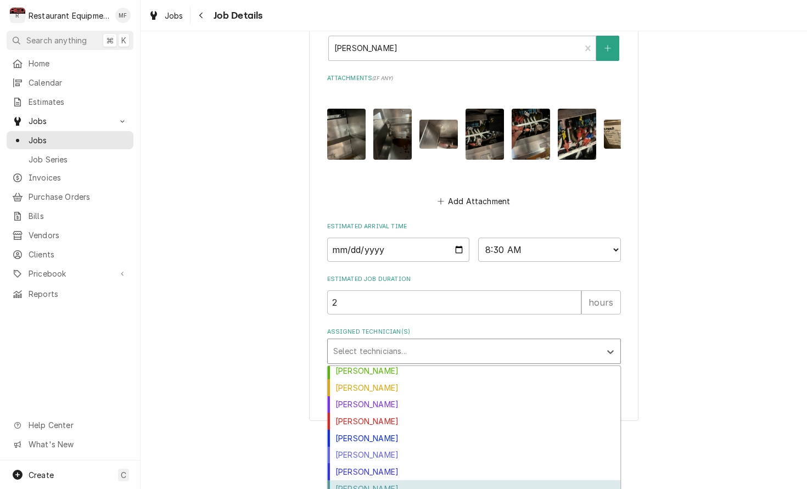
click at [412, 480] on div "Van Lucas" at bounding box center [474, 488] width 292 height 17
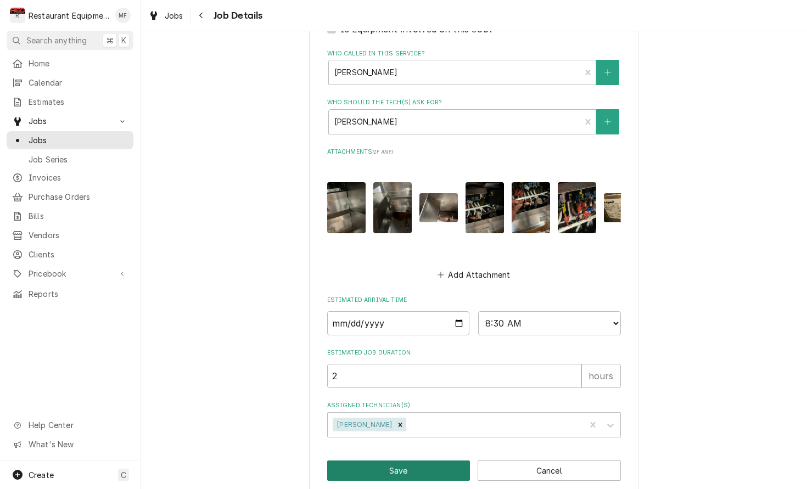
click at [412, 460] on button "Save" at bounding box center [398, 470] width 143 height 20
type textarea "x"
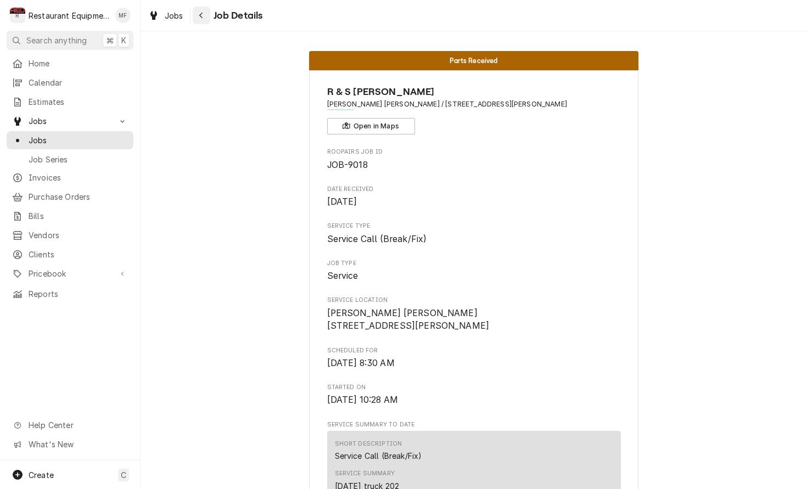
click at [194, 17] on button "Navigate back" at bounding box center [202, 16] width 18 height 18
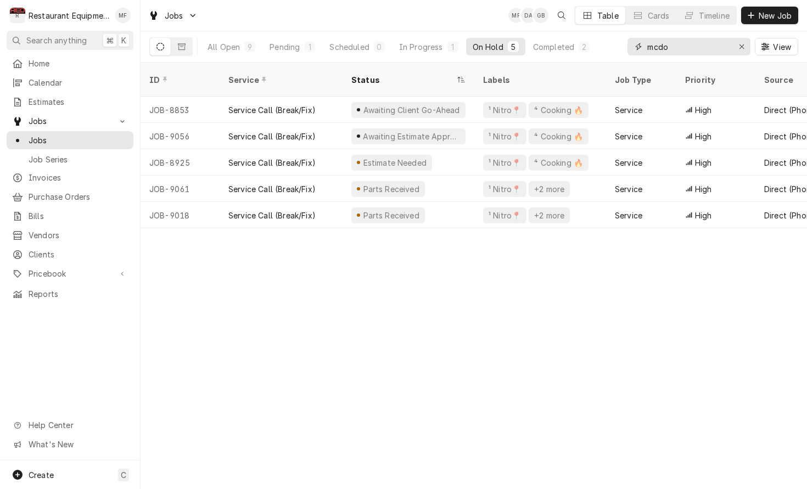
click at [681, 43] on input "mcdo" at bounding box center [688, 47] width 82 height 18
type input "nitro"
